Goal: Task Accomplishment & Management: Use online tool/utility

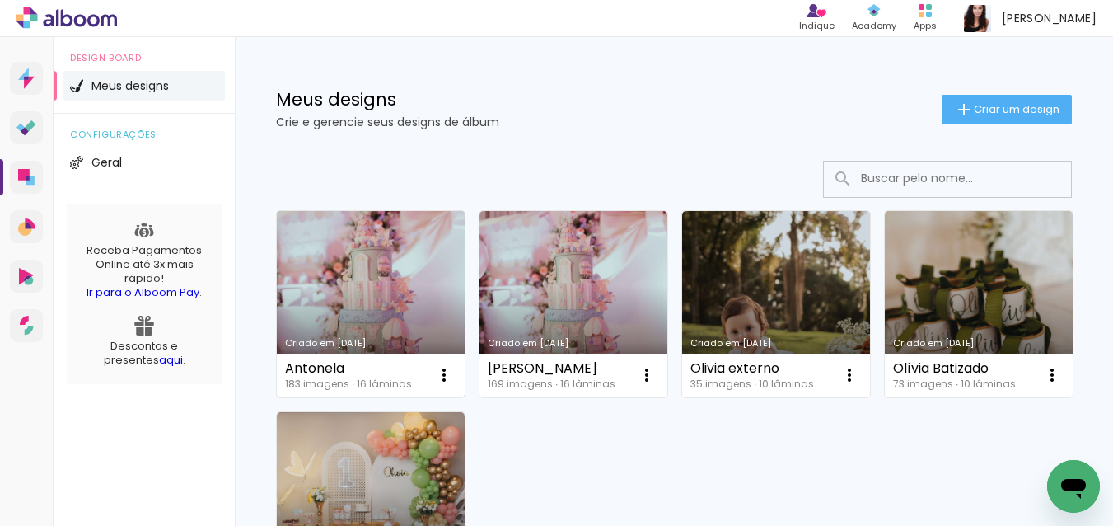
click at [368, 326] on link "Criado em [DATE]" at bounding box center [371, 304] width 188 height 186
